Goal: Book appointment/travel/reservation

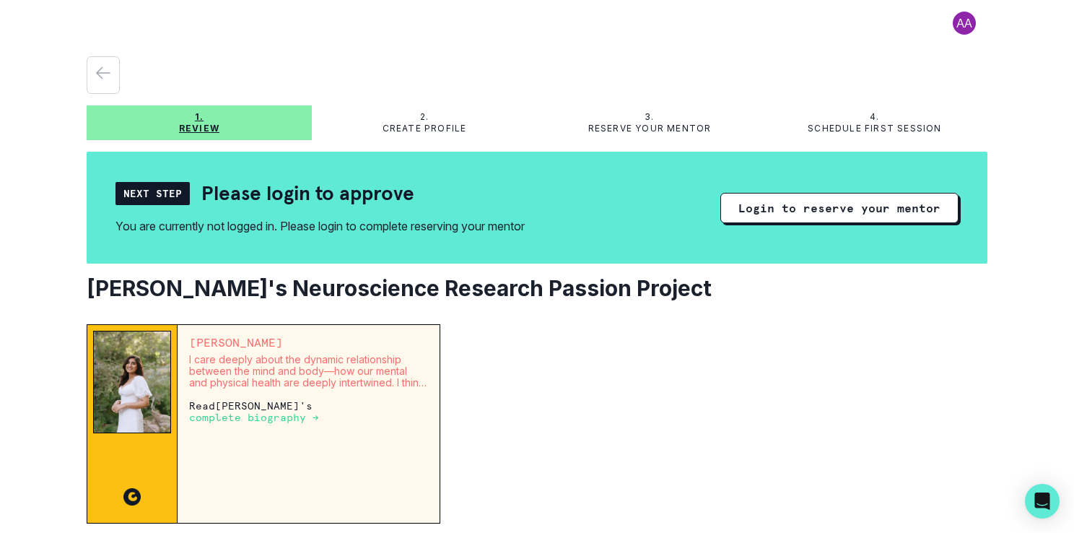
click at [281, 416] on p "complete biography →" at bounding box center [254, 417] width 130 height 12
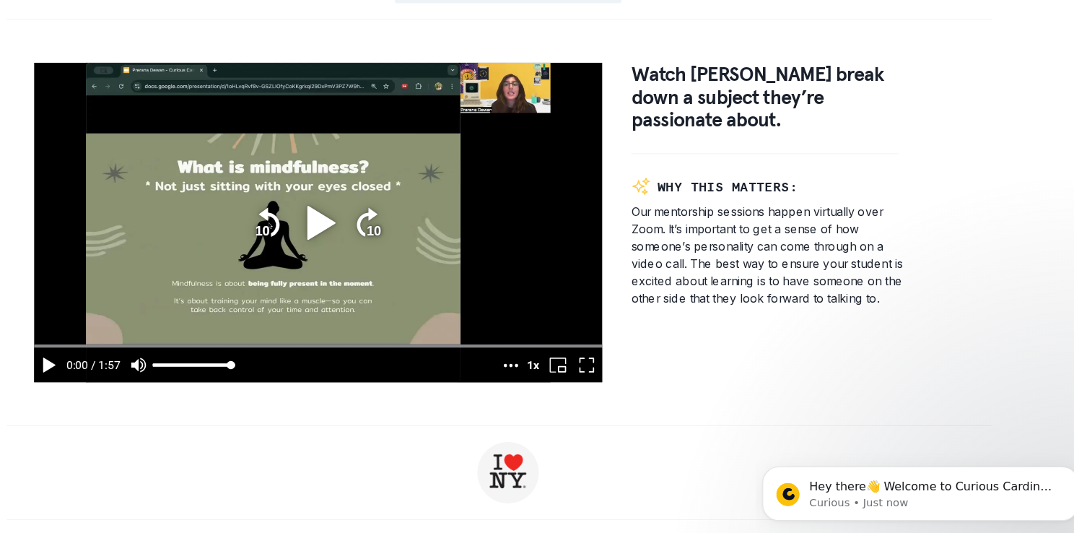
scroll to position [883, 0]
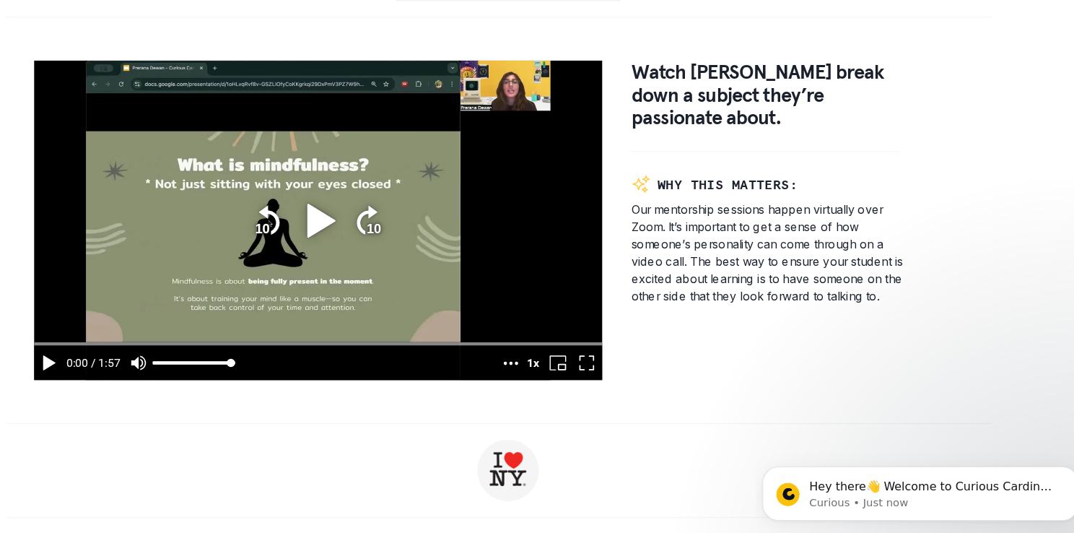
click at [392, 214] on icon "play" at bounding box center [404, 207] width 25 height 30
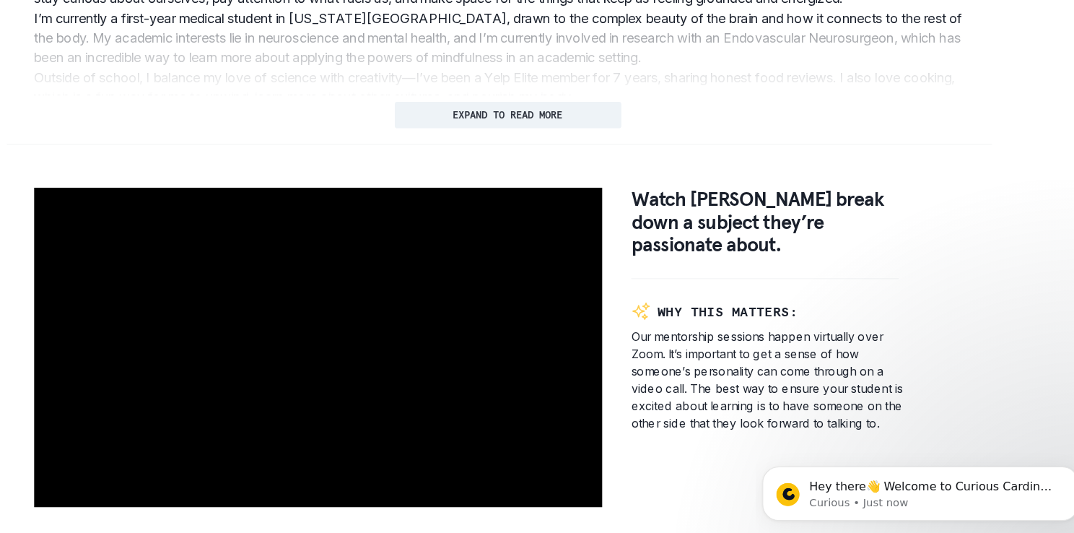
scroll to position [779, 0]
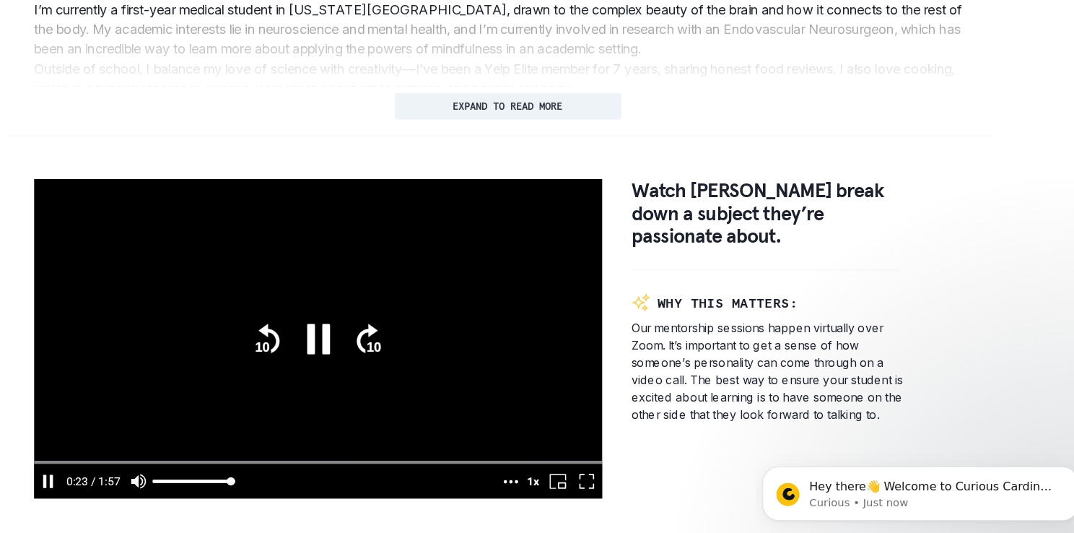
click at [400, 325] on icon "pause" at bounding box center [403, 312] width 40 height 40
type input "24.424735"
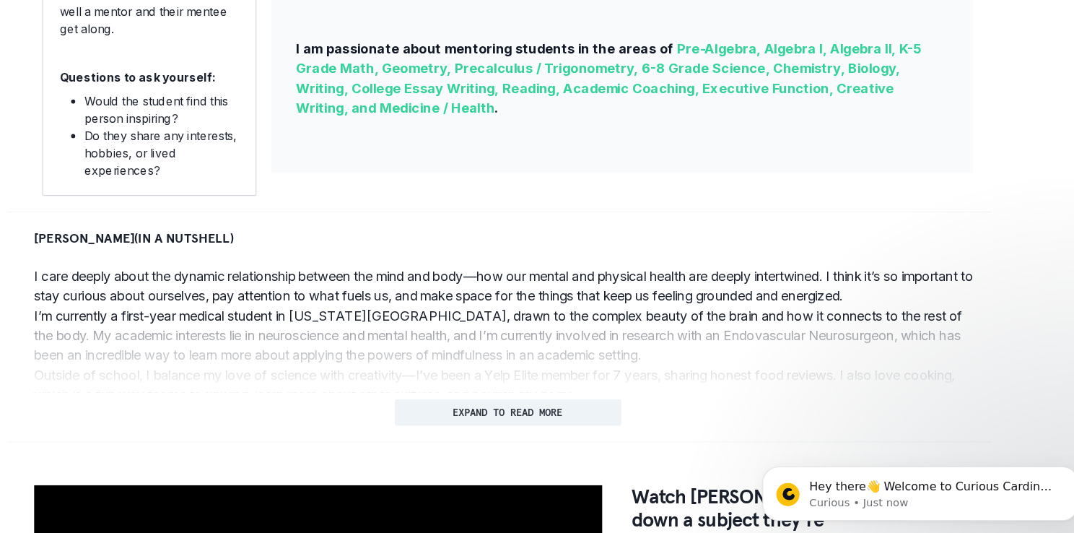
scroll to position [519, 0]
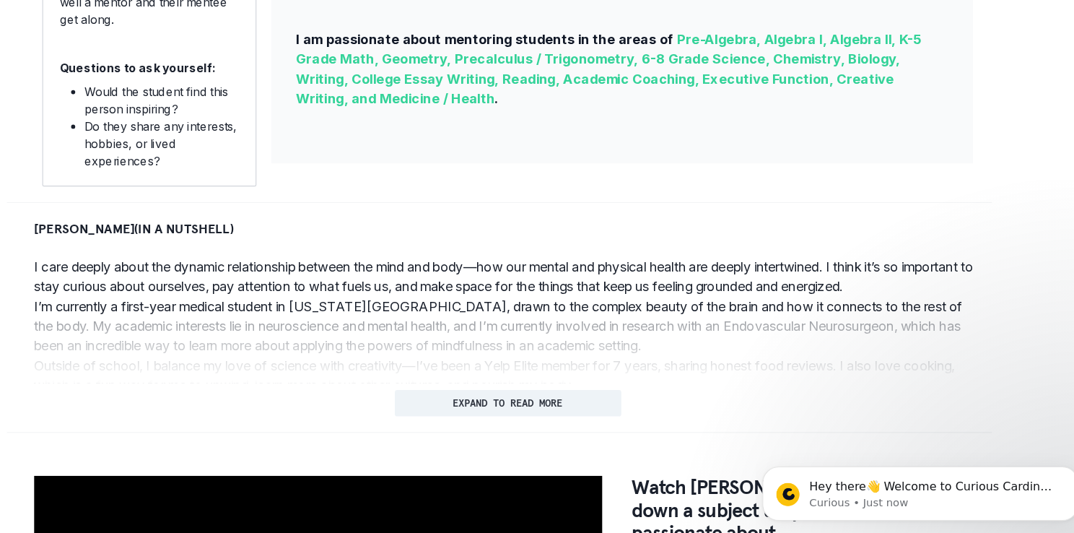
click at [717, 274] on p "I care deeply about the dynamic relationship between the mind and body—how our …" at bounding box center [568, 256] width 830 height 35
click at [574, 368] on button "EXPAND TO READ MORE" at bounding box center [568, 367] width 198 height 23
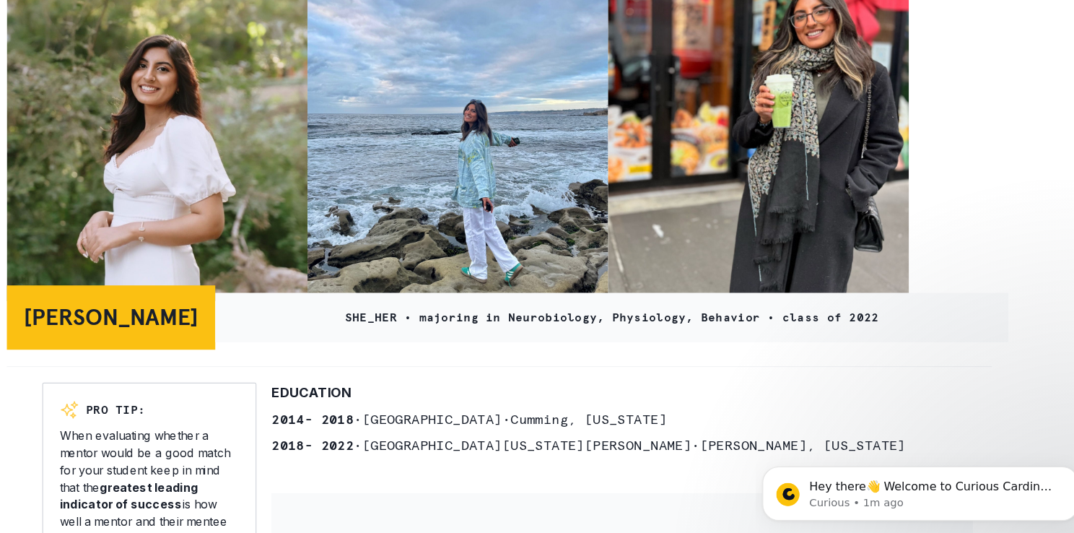
scroll to position [0, 0]
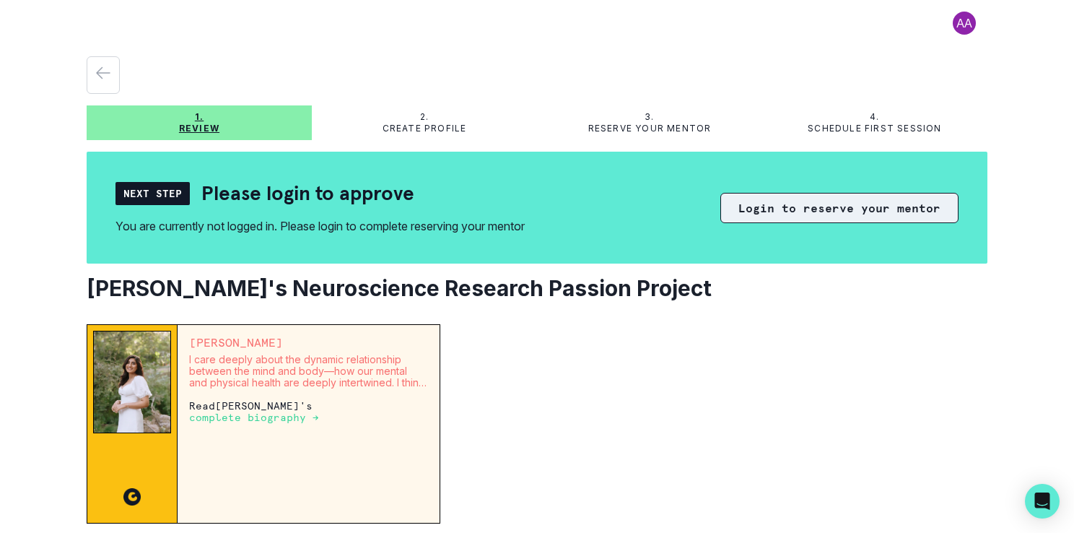
click at [806, 212] on button "Login to reserve your mentor" at bounding box center [839, 208] width 238 height 30
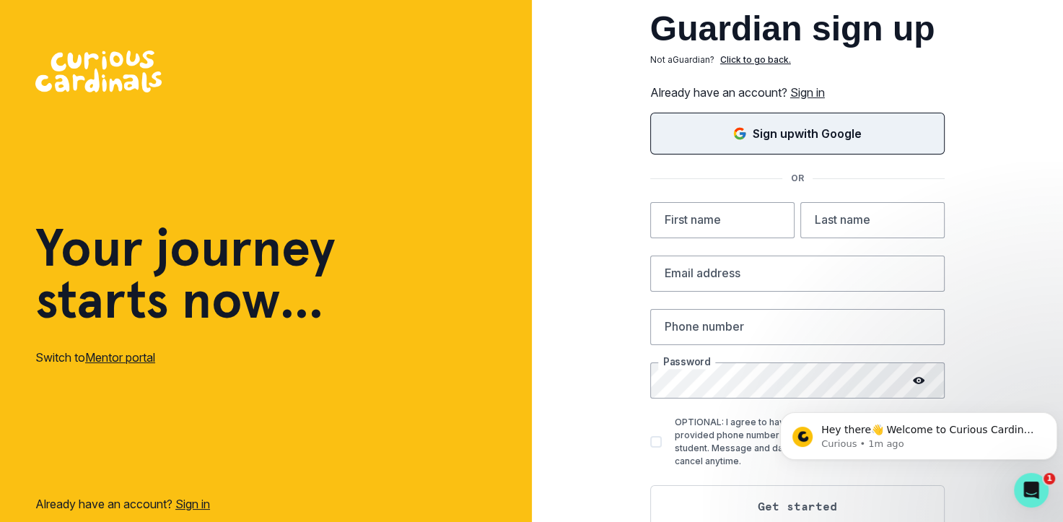
click at [820, 131] on p "Sign up with Google" at bounding box center [807, 133] width 109 height 17
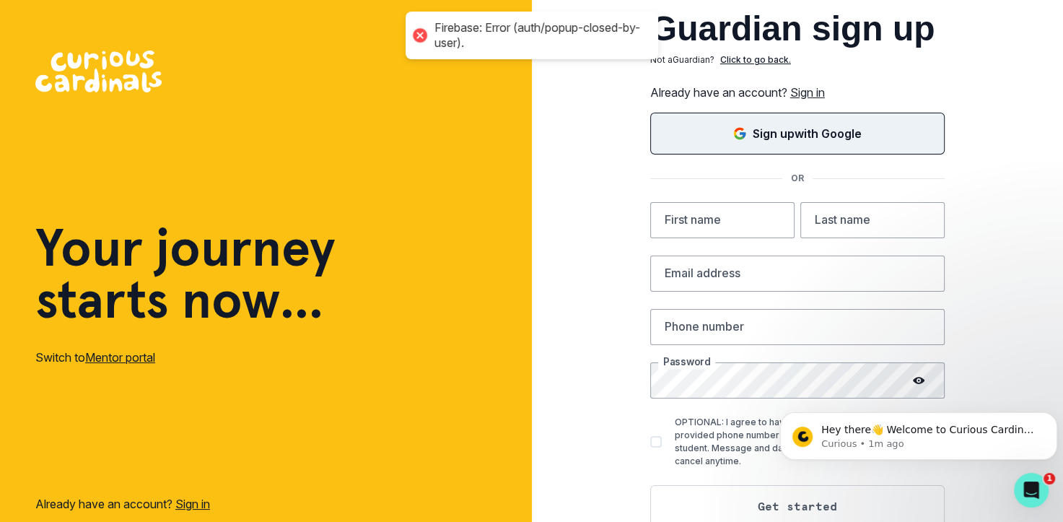
click at [823, 131] on p "Sign up with Google" at bounding box center [807, 133] width 109 height 17
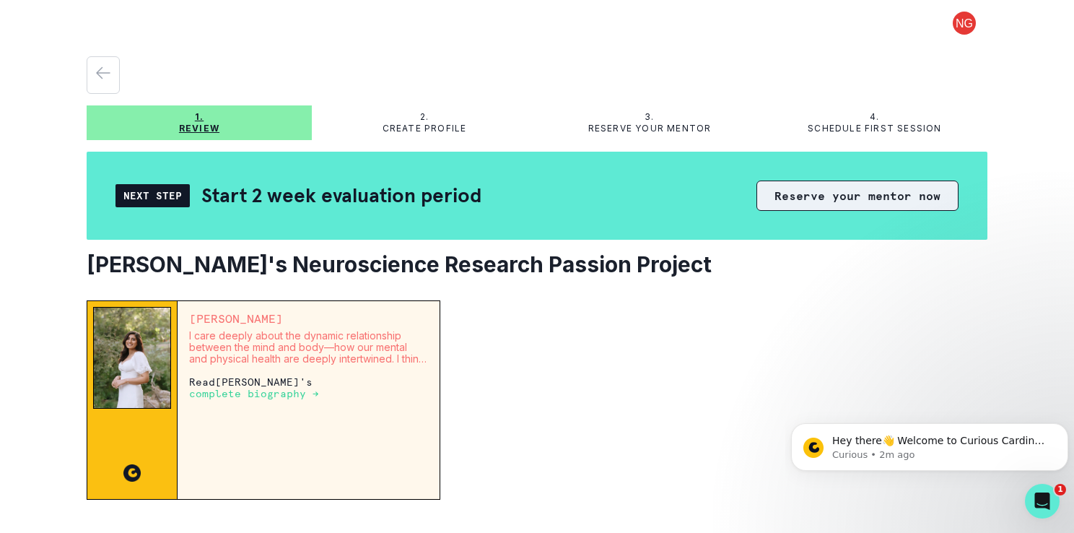
click at [885, 189] on button "Reserve your mentor now" at bounding box center [857, 195] width 202 height 30
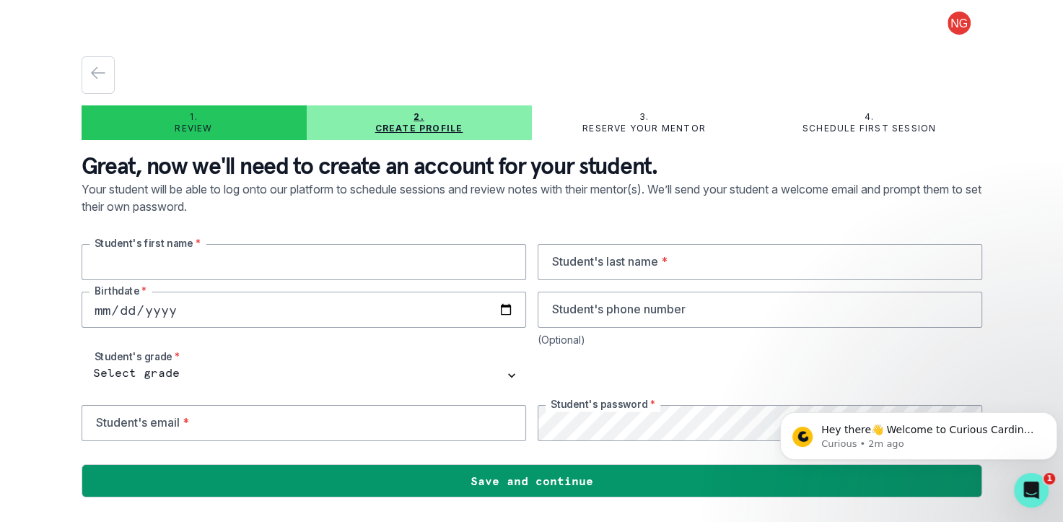
click at [455, 261] on input "text" at bounding box center [304, 262] width 445 height 36
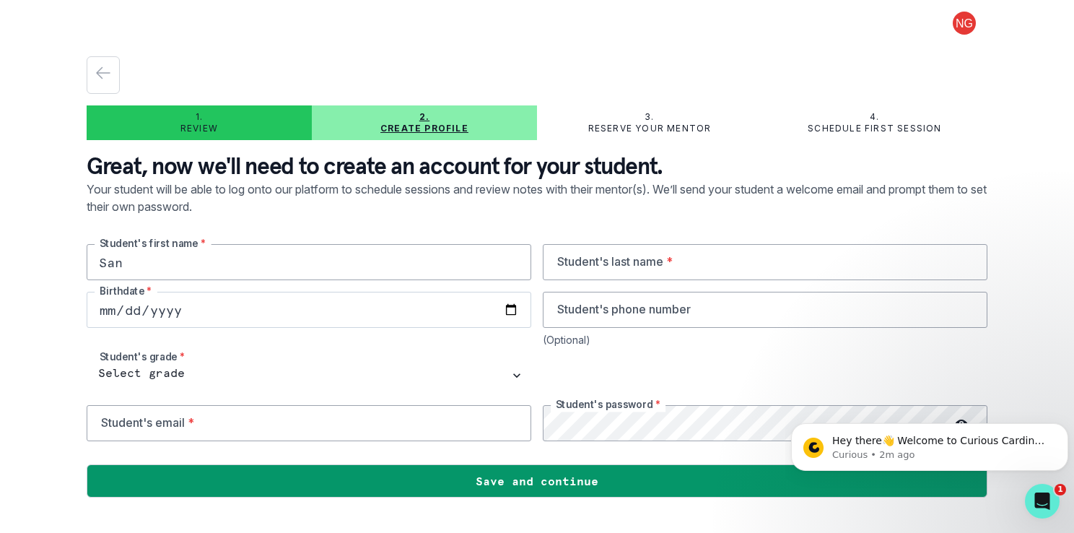
type input "Sanaya"
type input "Gilra"
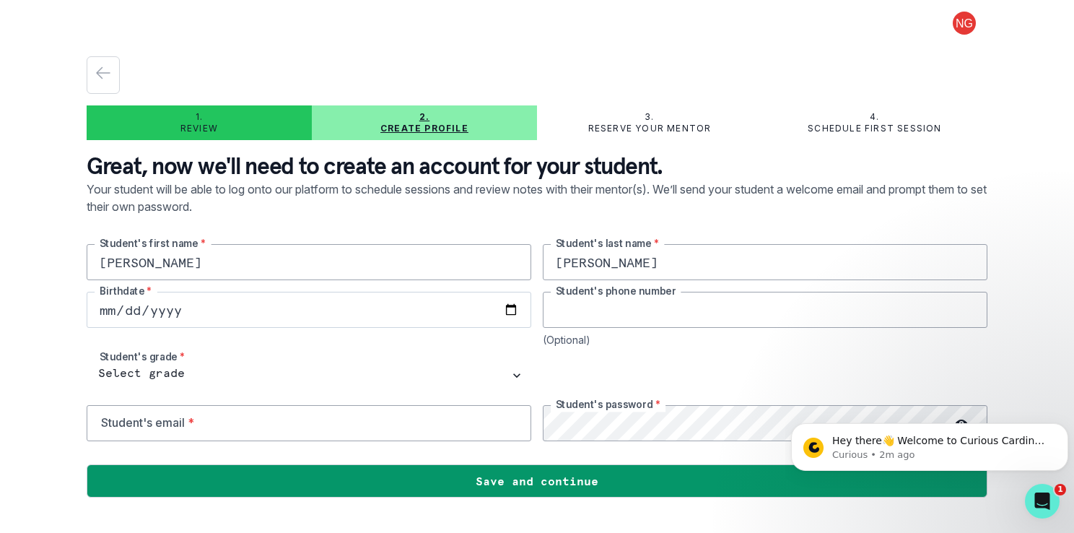
type input "9163653753"
type input "nitisha.gilra@artofliving.org"
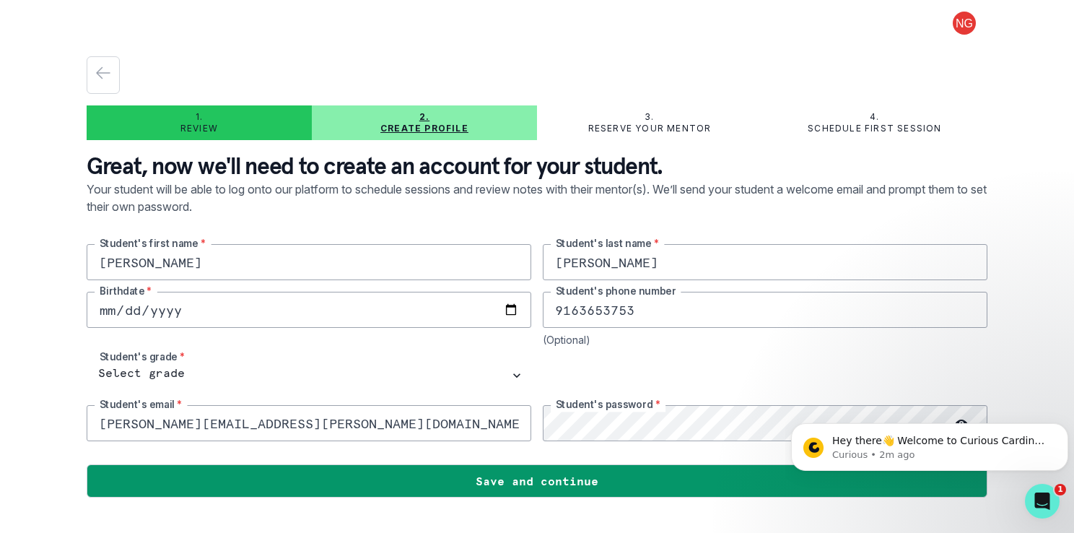
drag, startPoint x: 344, startPoint y: 428, endPoint x: 54, endPoint y: 429, distance: 290.1
click at [54, 429] on div "1. Review 2. Create profile 3. Reserve your mentor 4. Schedule first session Gr…" at bounding box center [537, 266] width 1074 height 533
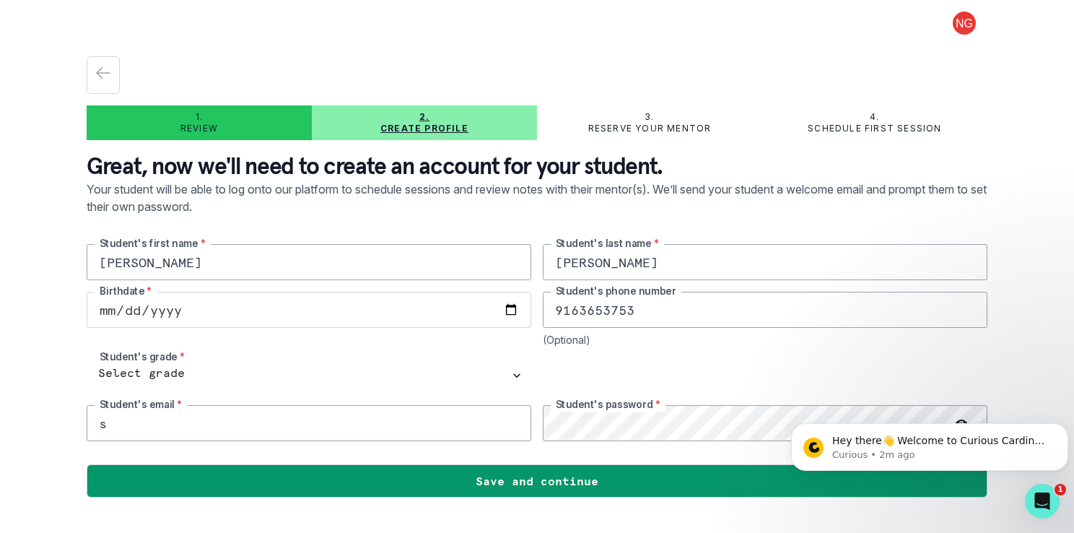
type input "sgilra9878@gmail.com"
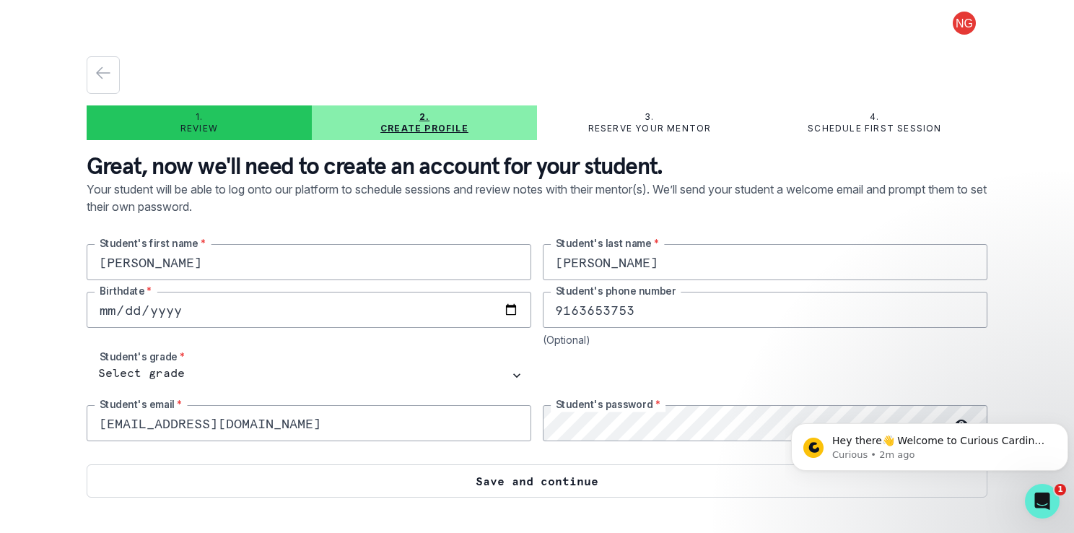
click at [664, 478] on button "Save and continue" at bounding box center [537, 480] width 901 height 33
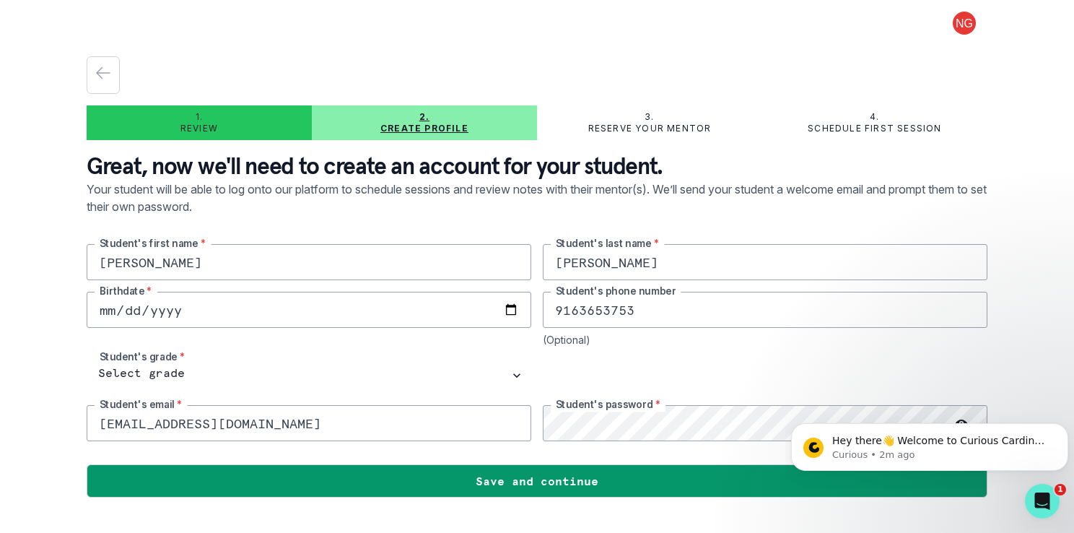
click at [112, 307] on input "2010-11-10" at bounding box center [309, 310] width 445 height 36
type input "2010-10-11"
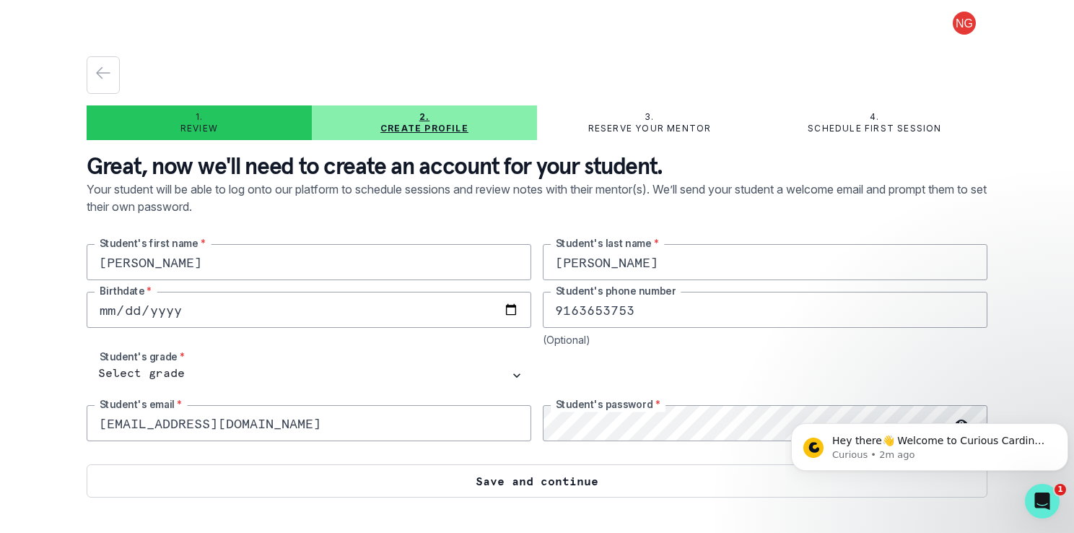
click at [328, 466] on button "Save and continue" at bounding box center [537, 480] width 901 height 33
click at [464, 484] on button "Save and continue" at bounding box center [537, 480] width 901 height 33
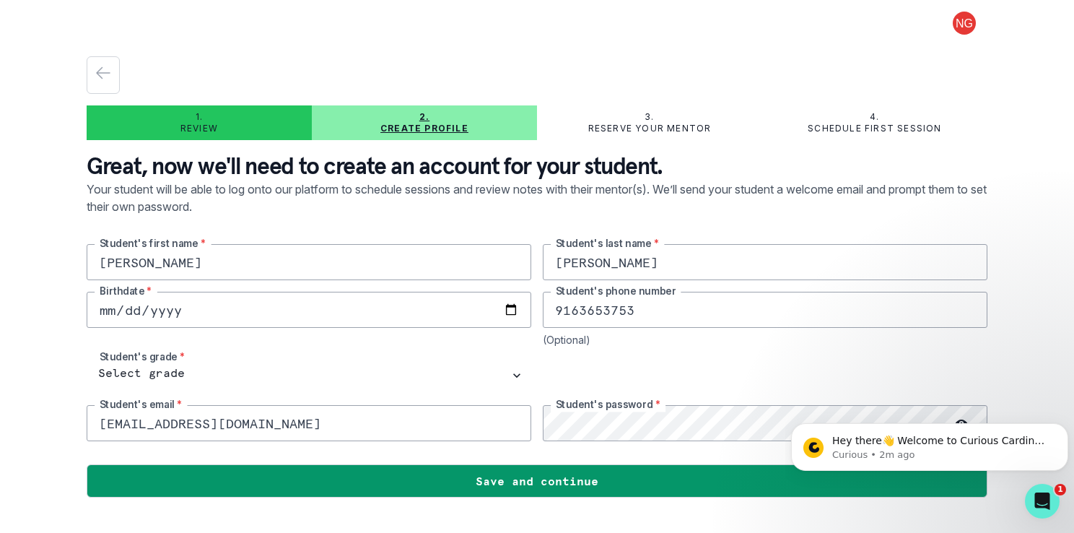
click at [641, 309] on input "9163653753" at bounding box center [765, 310] width 445 height 36
type input "9165109142"
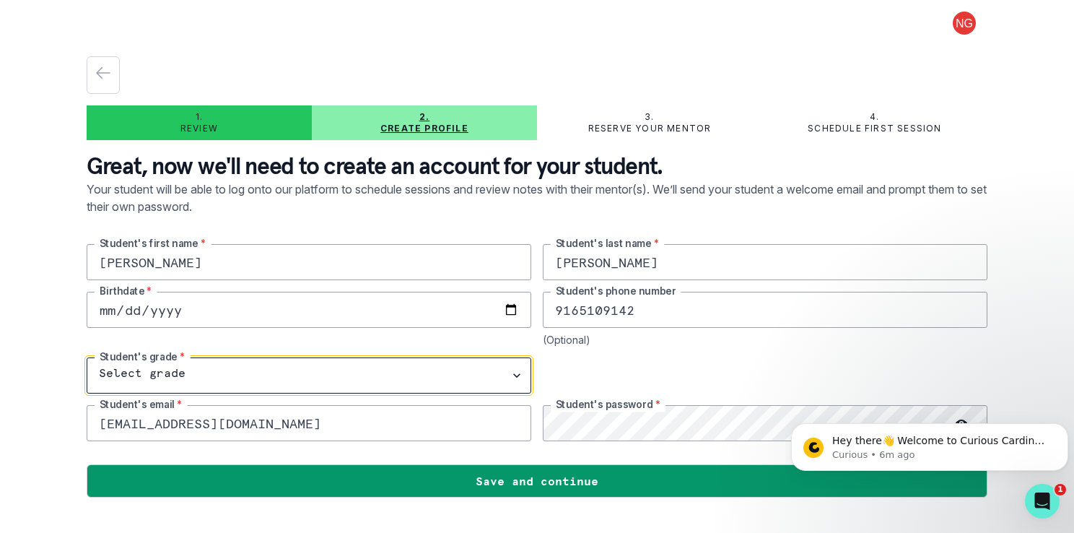
click at [186, 366] on select "Select grade 1st Grade 2nd Grade 3rd Grade 4th Grade 5th Grade 6th Grade 7th Gr…" at bounding box center [309, 375] width 445 height 36
select select "10th Grade"
click at [87, 357] on select "Select grade 1st Grade 2nd Grade 3rd Grade 4th Grade 5th Grade 6th Grade 7th Gr…" at bounding box center [309, 375] width 445 height 36
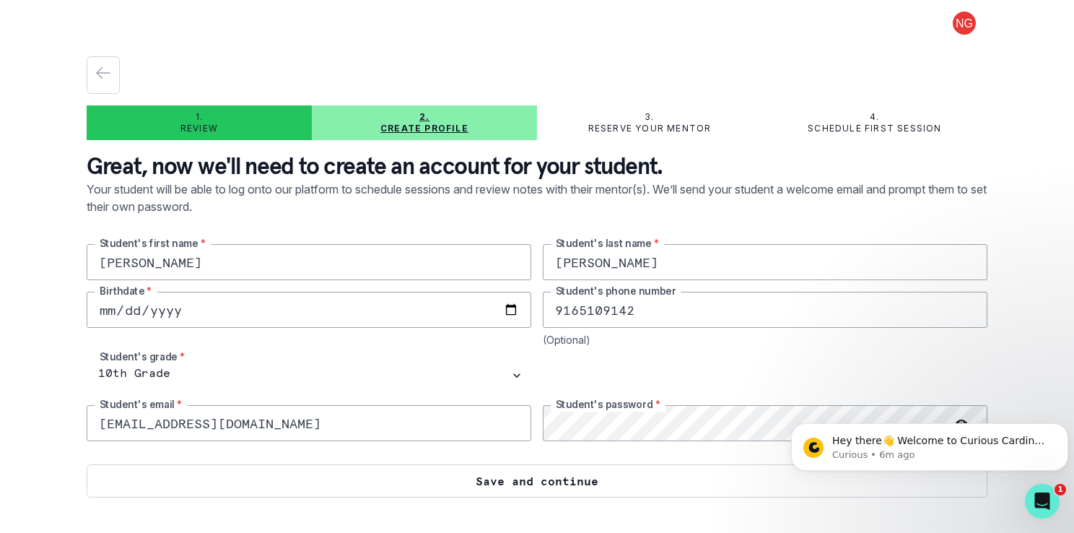
click at [431, 477] on button "Save and continue" at bounding box center [537, 480] width 901 height 33
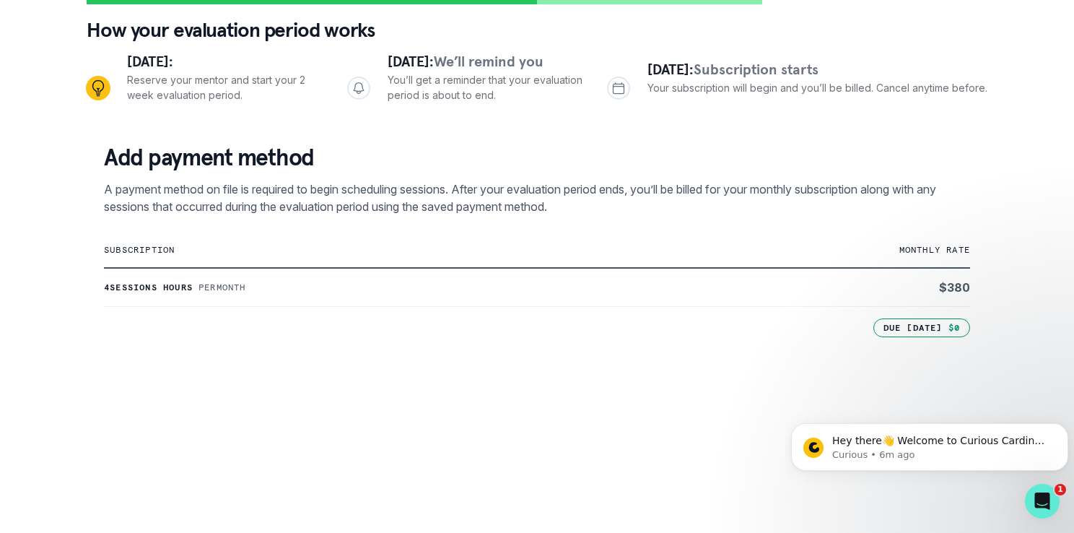
scroll to position [531, 0]
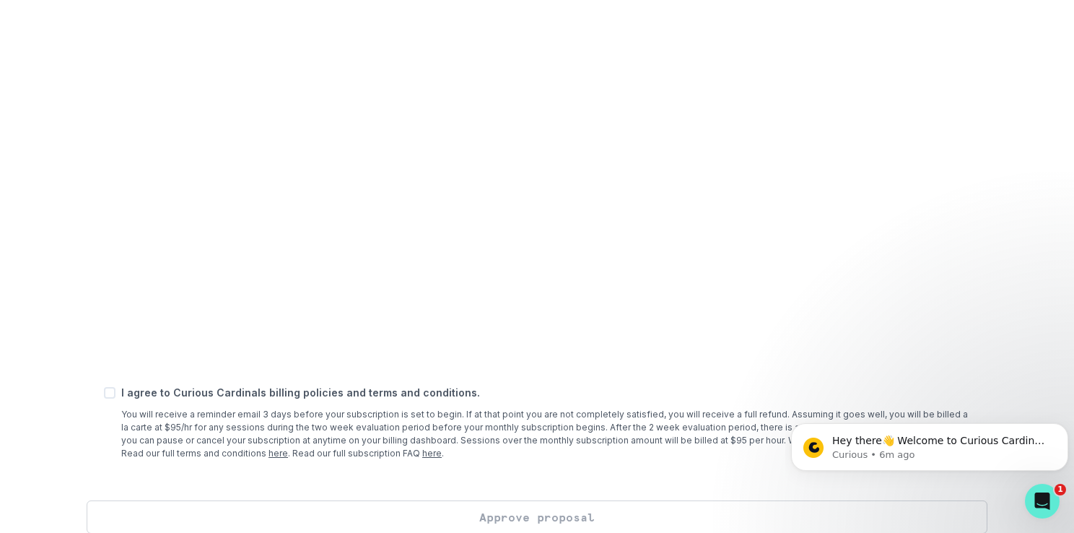
click at [110, 388] on span at bounding box center [110, 393] width 12 height 12
click at [104, 392] on input "checkbox" at bounding box center [103, 392] width 1 height 1
checkbox input "true"
click at [673, 511] on button "Approve proposal" at bounding box center [537, 516] width 901 height 33
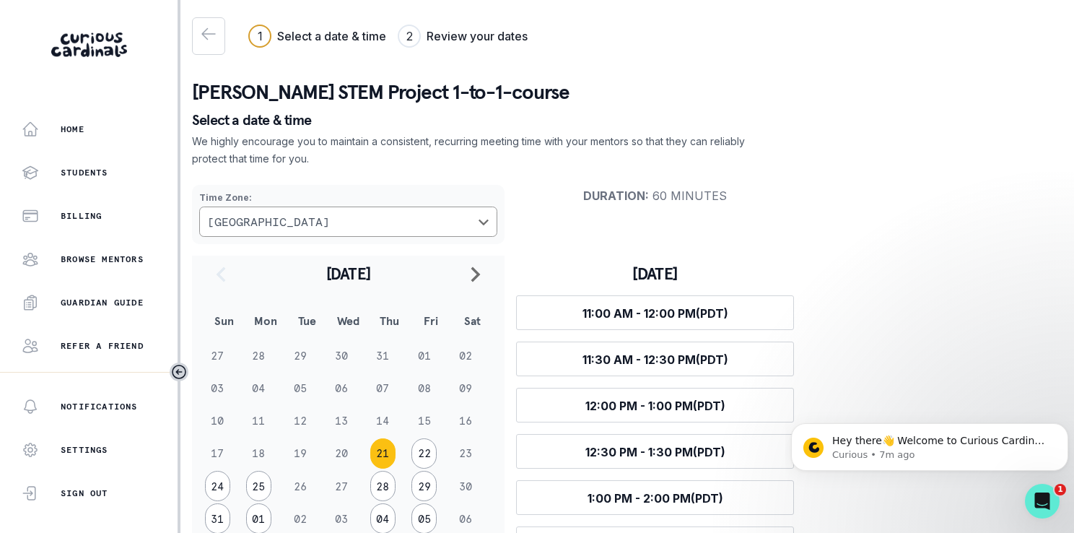
click at [207, 501] on td "24" at bounding box center [224, 486] width 41 height 32
click at [216, 490] on button "24" at bounding box center [217, 486] width 25 height 30
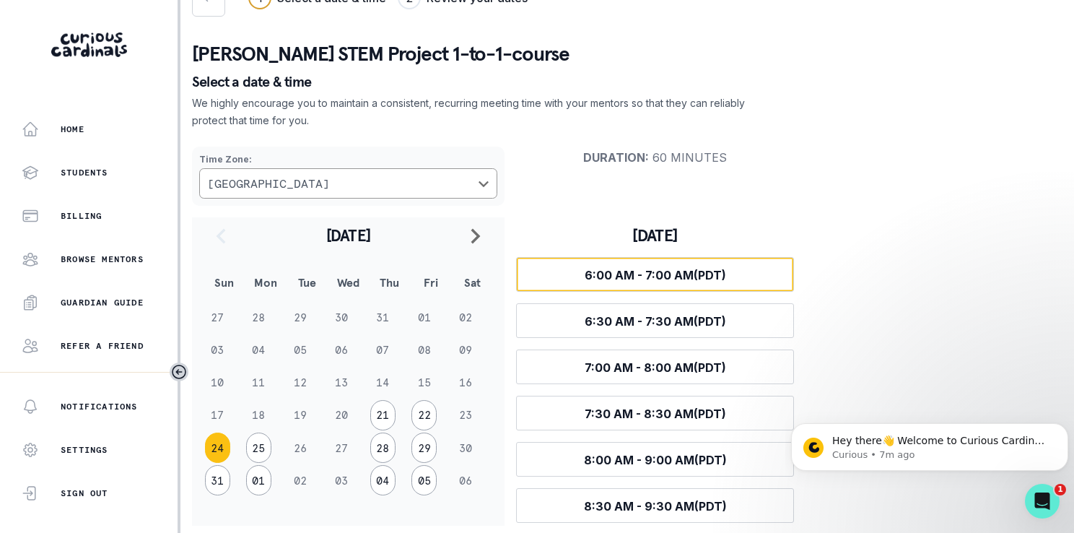
scroll to position [50, 0]
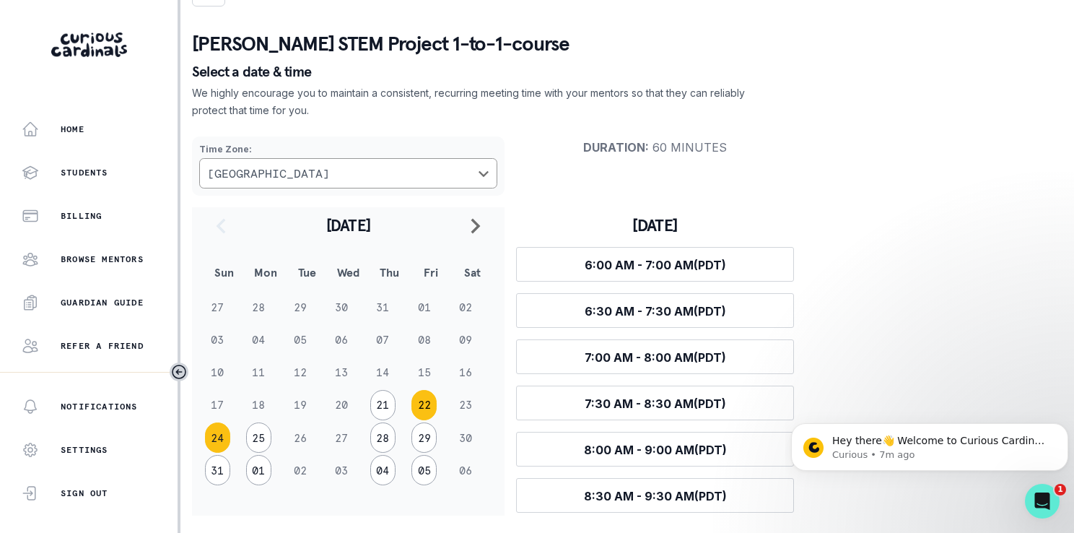
click at [427, 410] on button "22" at bounding box center [423, 405] width 25 height 30
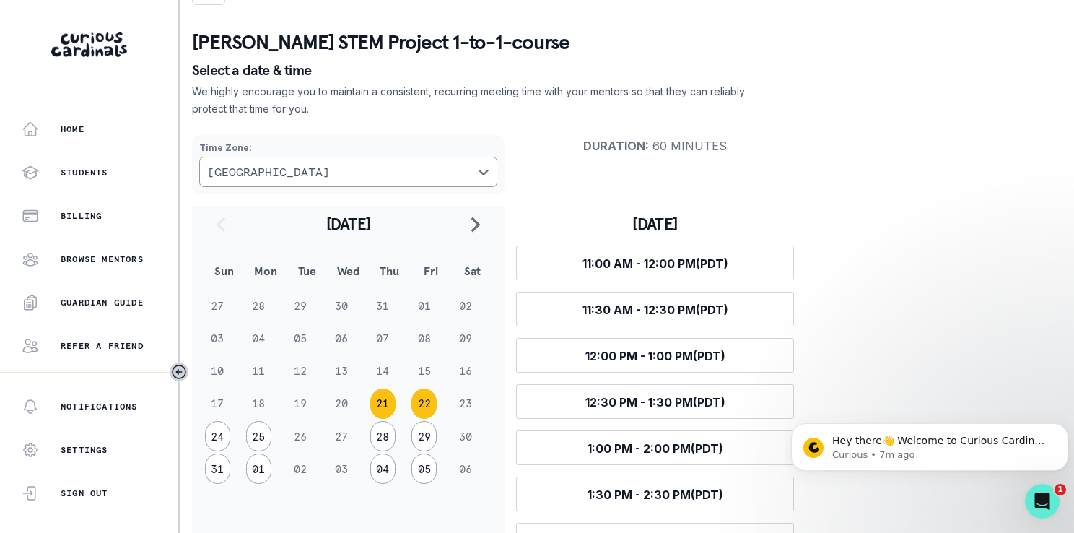
click at [385, 403] on button "21" at bounding box center [382, 403] width 25 height 30
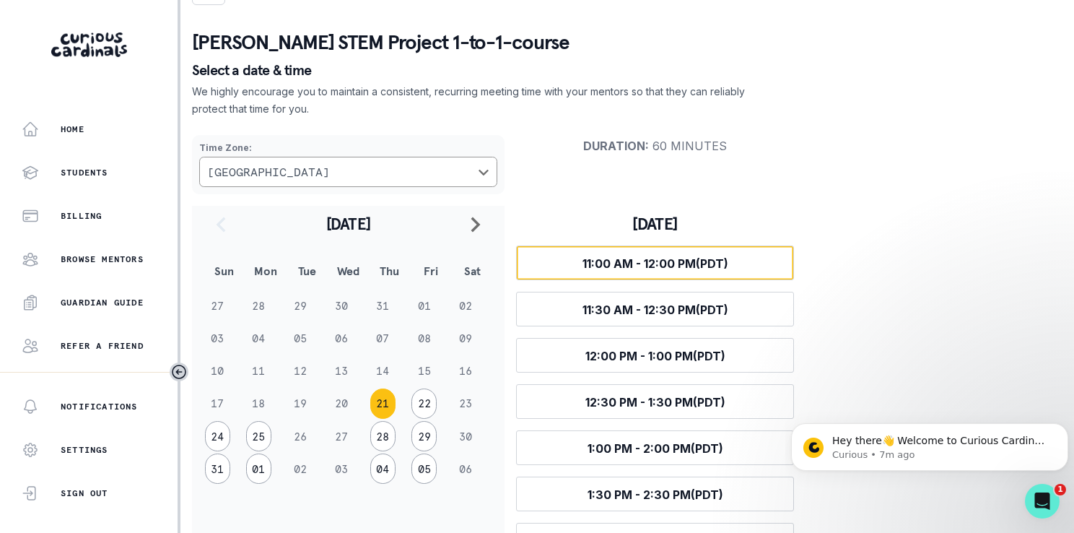
scroll to position [93, 0]
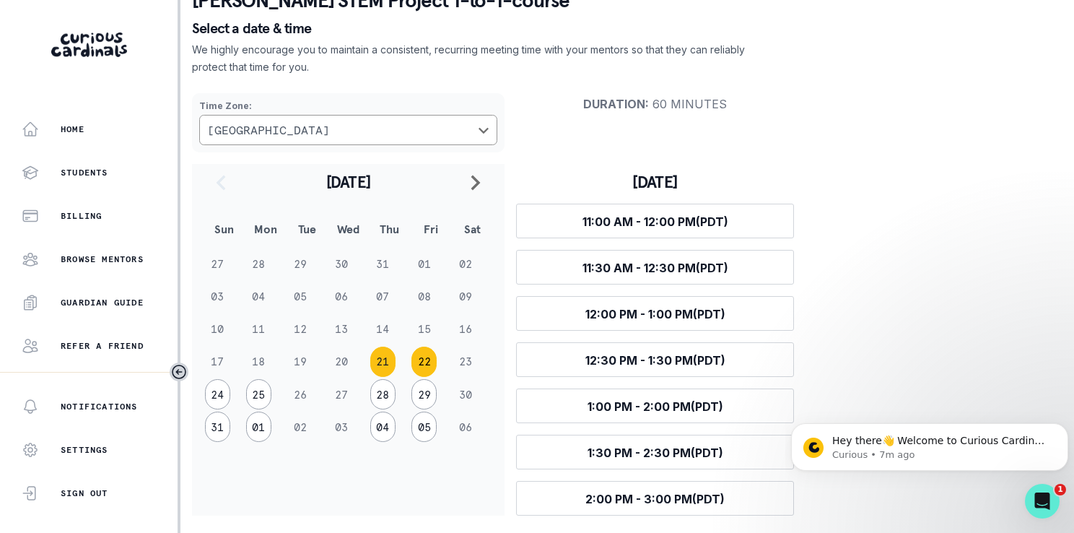
click at [420, 362] on button "22" at bounding box center [423, 361] width 25 height 30
click at [257, 394] on button "25" at bounding box center [258, 394] width 25 height 30
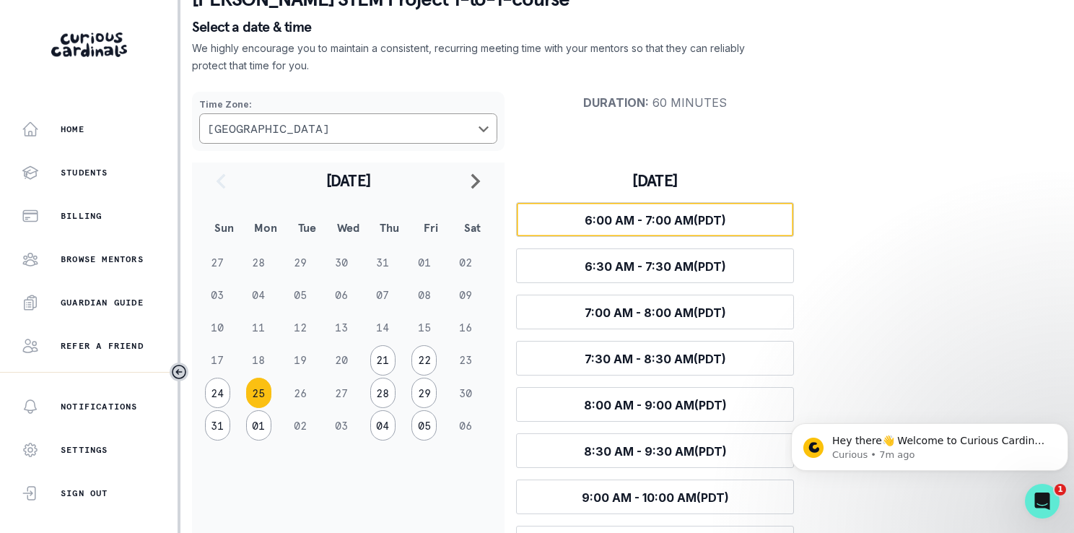
scroll to position [185, 0]
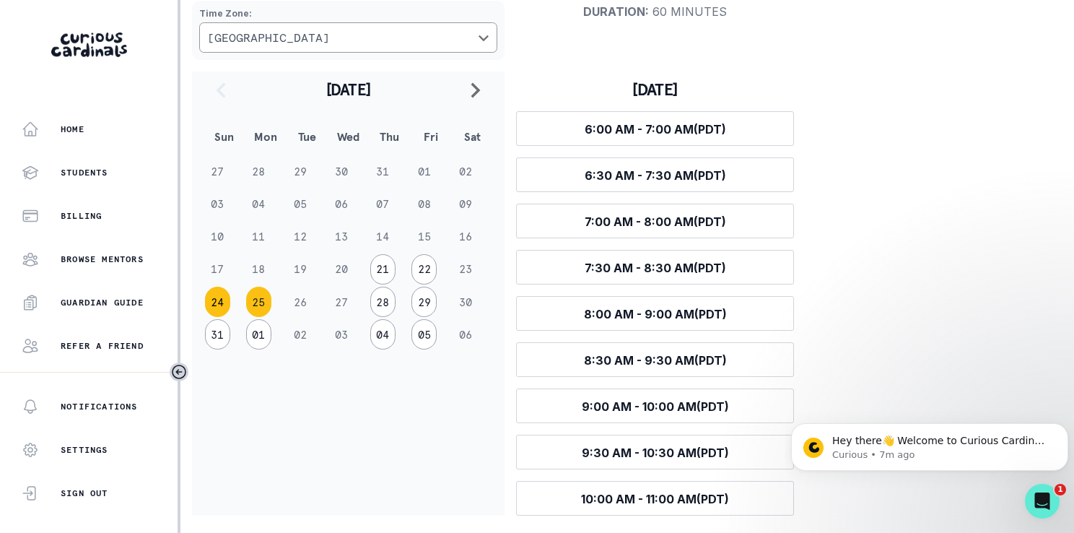
click at [222, 299] on button "24" at bounding box center [217, 302] width 25 height 30
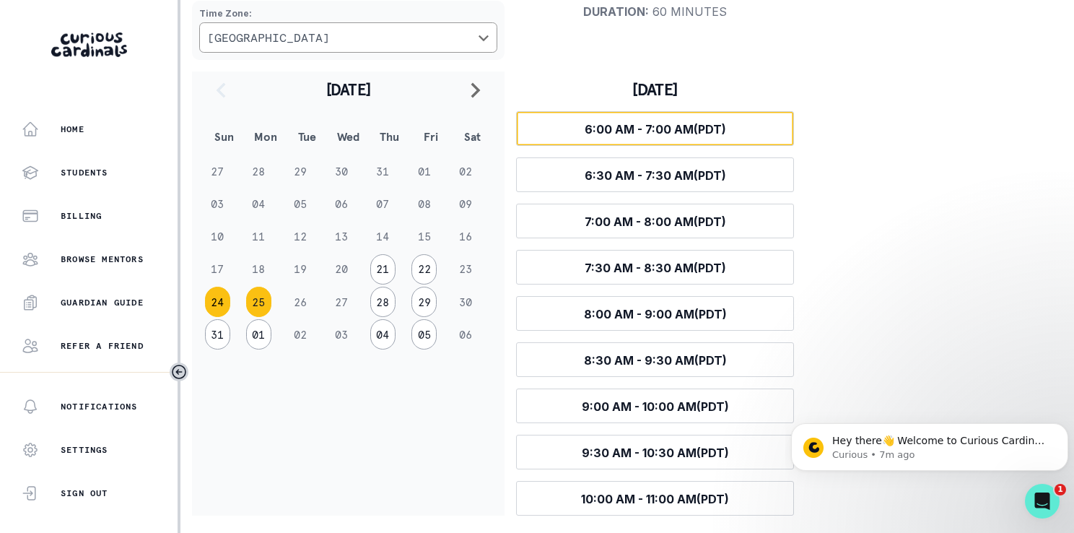
scroll to position [50, 0]
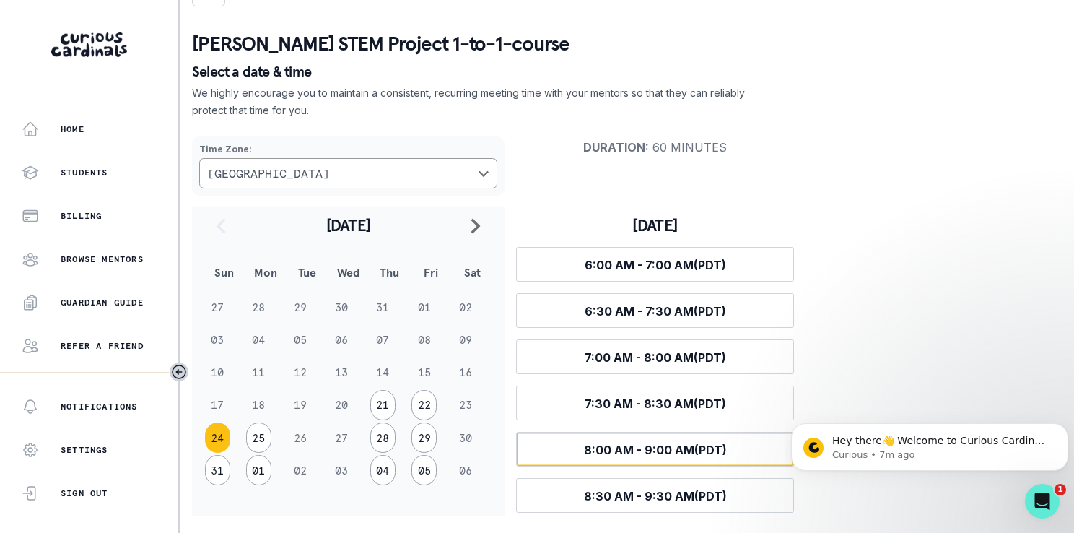
click at [608, 452] on span "8:00 AM - 9:00 AM (PDT)" at bounding box center [655, 449] width 143 height 14
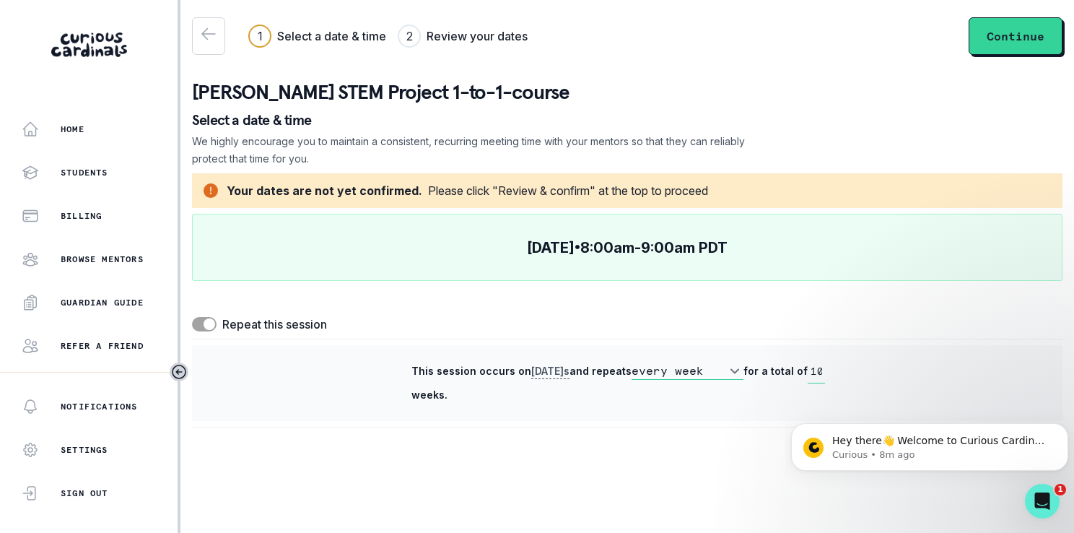
click at [697, 375] on select "every week every 2 weeks" at bounding box center [688, 370] width 112 height 17
select select "biweekly"
click at [632, 362] on select "every week every 2 weeks" at bounding box center [688, 370] width 112 height 17
click at [792, 366] on span "for a total of" at bounding box center [775, 370] width 64 height 12
drag, startPoint x: 826, startPoint y: 370, endPoint x: 816, endPoint y: 372, distance: 10.3
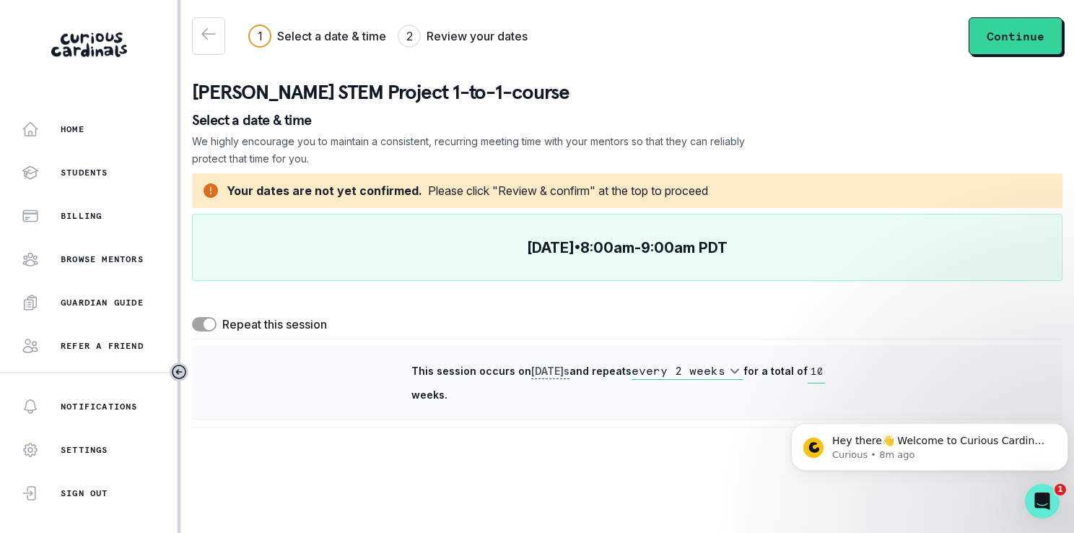
click at [816, 372] on div "This session occurs on Sunday s and repeats every week every 2 weeks for a tota…" at bounding box center [627, 382] width 432 height 47
click at [816, 372] on input "10" at bounding box center [816, 371] width 17 height 24
click at [1062, 428] on icon "Dismiss notification" at bounding box center [1064, 427] width 8 height 8
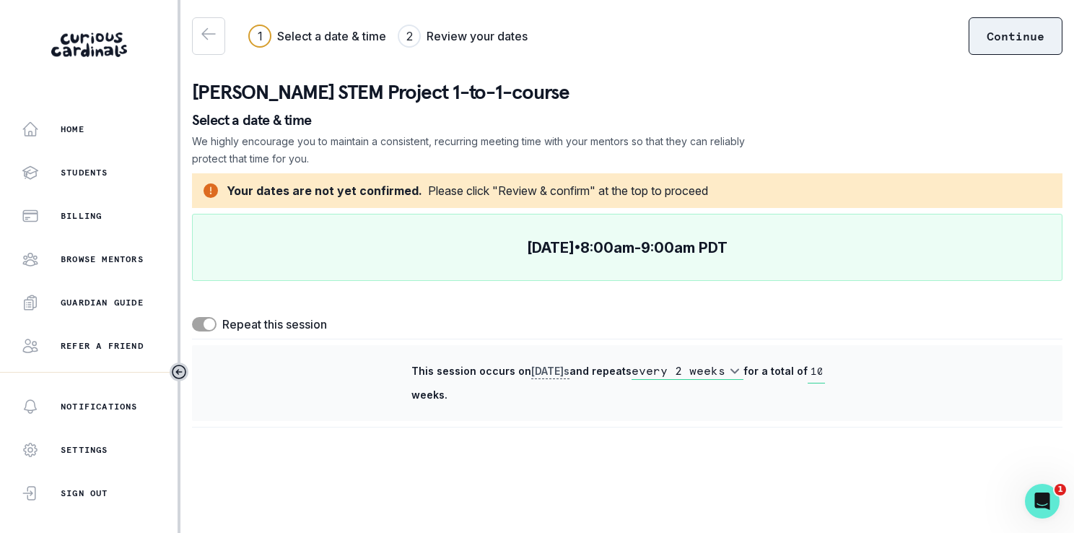
click at [987, 40] on button "Continue" at bounding box center [1016, 36] width 94 height 38
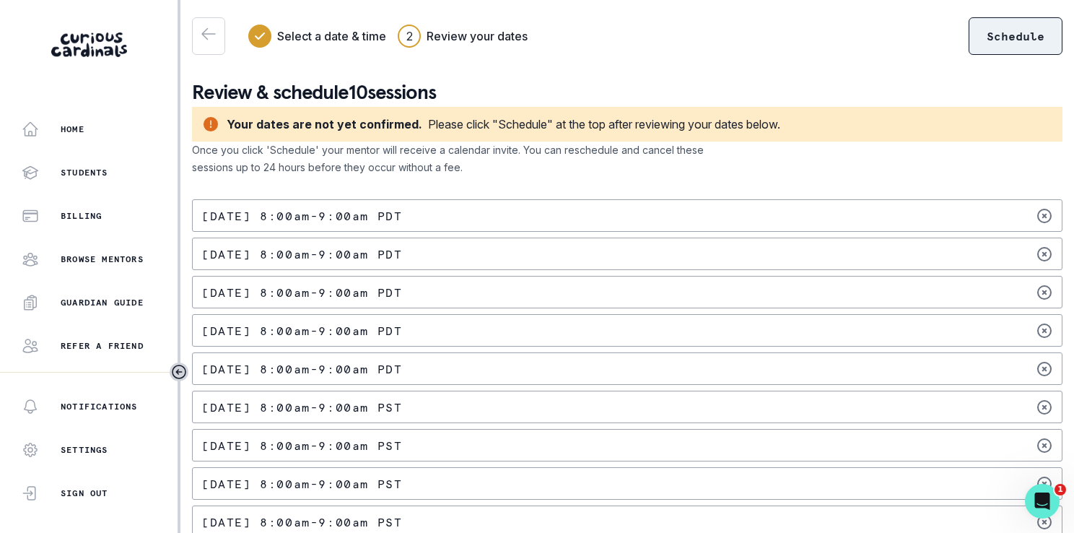
click at [1014, 47] on button "Schedule" at bounding box center [1016, 36] width 94 height 38
